Goal: Task Accomplishment & Management: Use online tool/utility

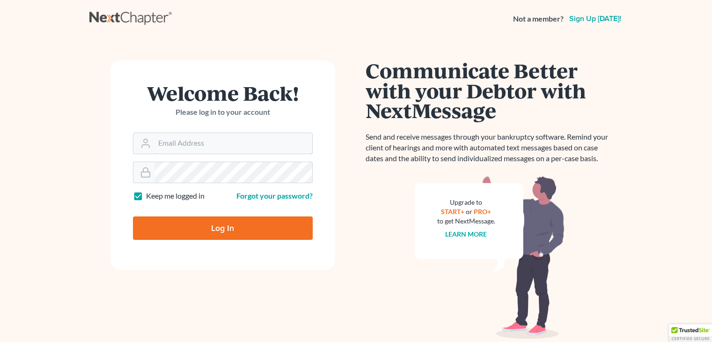
type input "[EMAIL_ADDRESS][DOMAIN_NAME]"
click at [193, 224] on input "Log In" at bounding box center [223, 227] width 180 height 23
type input "Thinking..."
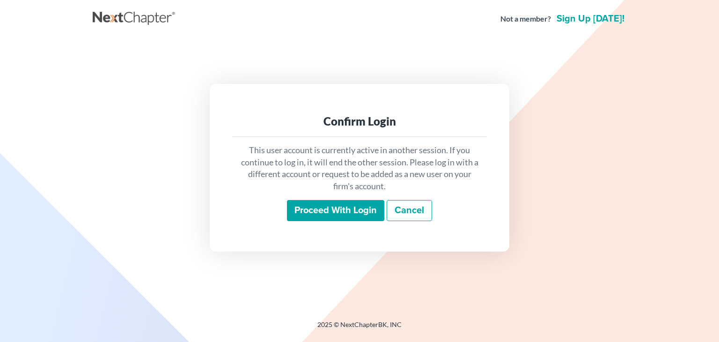
click at [320, 210] on input "Proceed with login" at bounding box center [335, 211] width 97 height 22
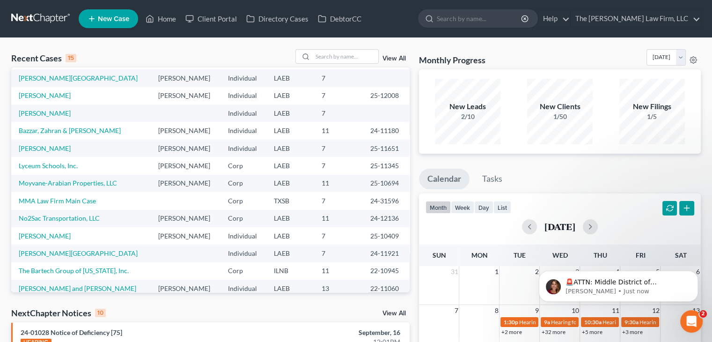
scroll to position [64, 0]
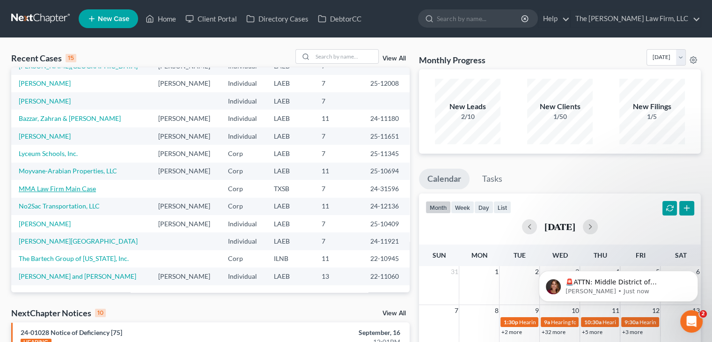
click at [66, 189] on link "MMA Law Firm Main Case" at bounding box center [57, 188] width 77 height 8
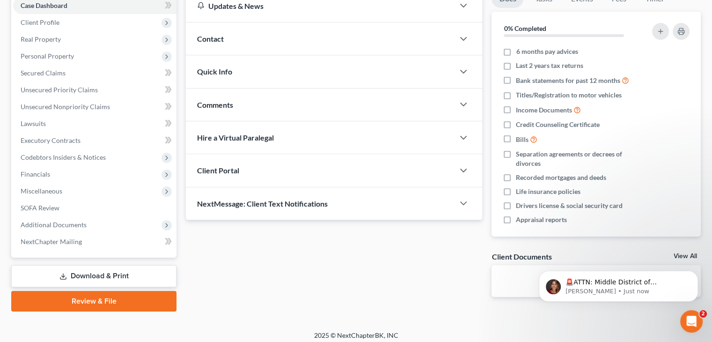
scroll to position [105, 0]
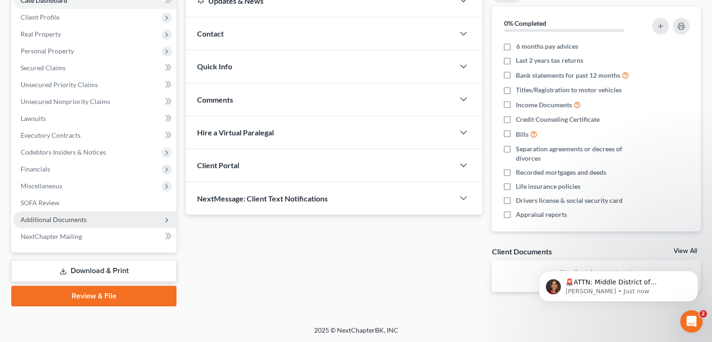
click at [123, 221] on span "Additional Documents" at bounding box center [94, 219] width 163 height 17
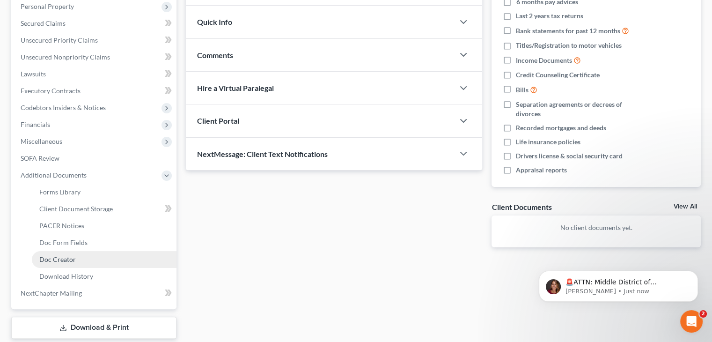
scroll to position [152, 0]
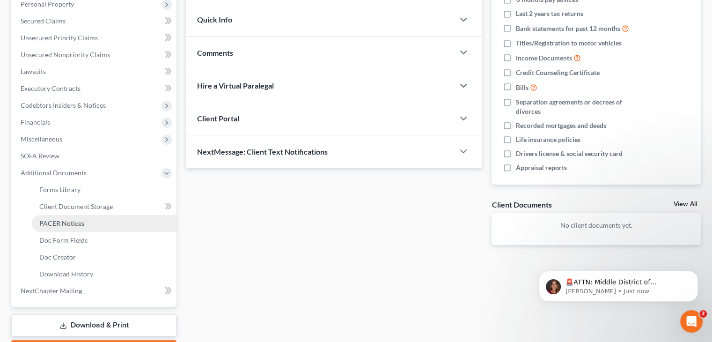
click at [84, 222] on link "PACER Notices" at bounding box center [104, 223] width 145 height 17
